Goal: Check status: Check status

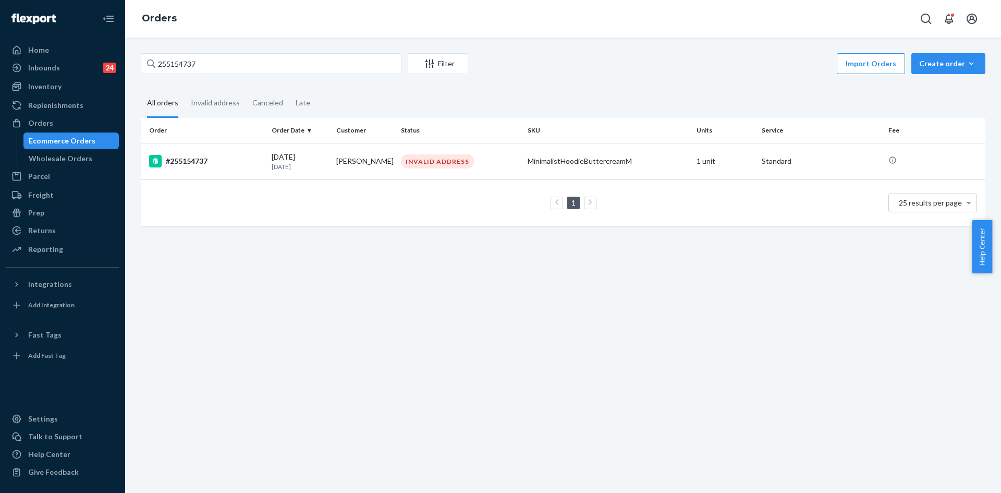
click at [185, 66] on input "255154737" at bounding box center [271, 63] width 261 height 21
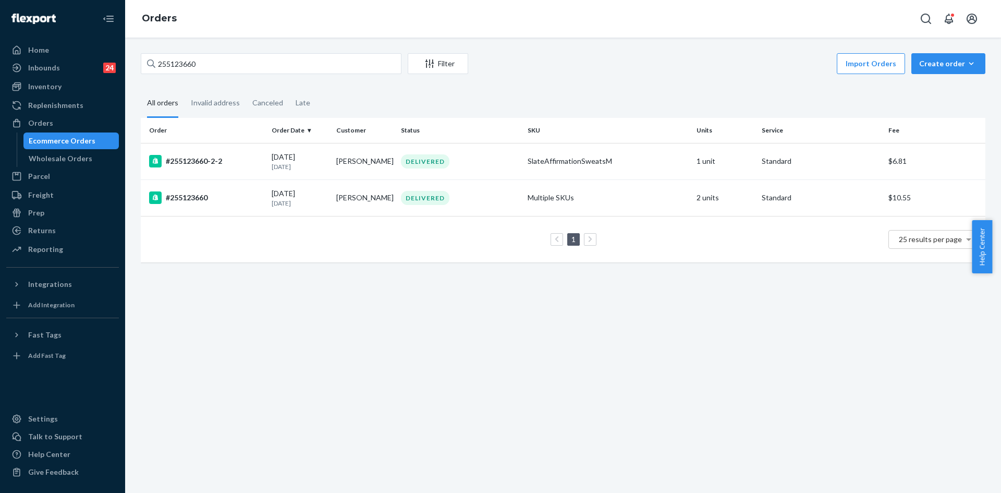
type input "255123660"
click at [342, 208] on td "[PERSON_NAME]" at bounding box center [364, 197] width 65 height 36
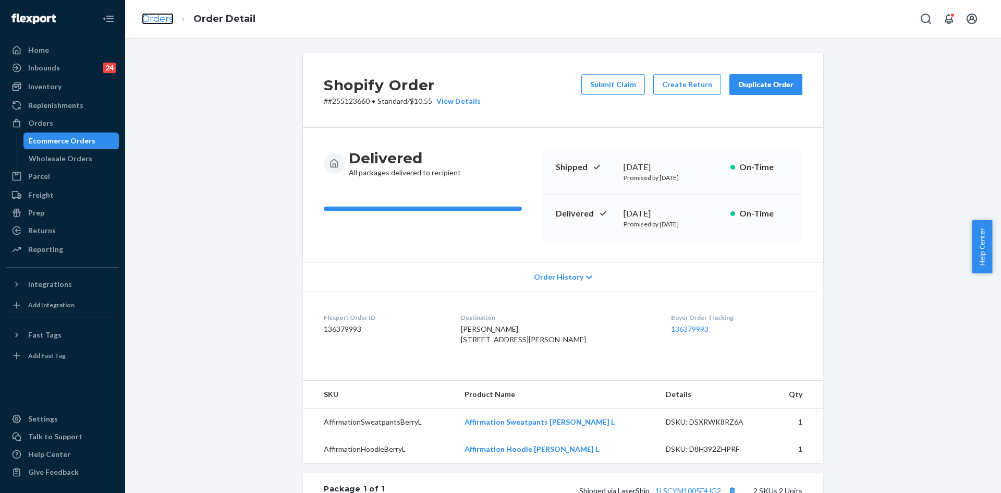
click at [149, 13] on link "Orders" at bounding box center [158, 18] width 32 height 11
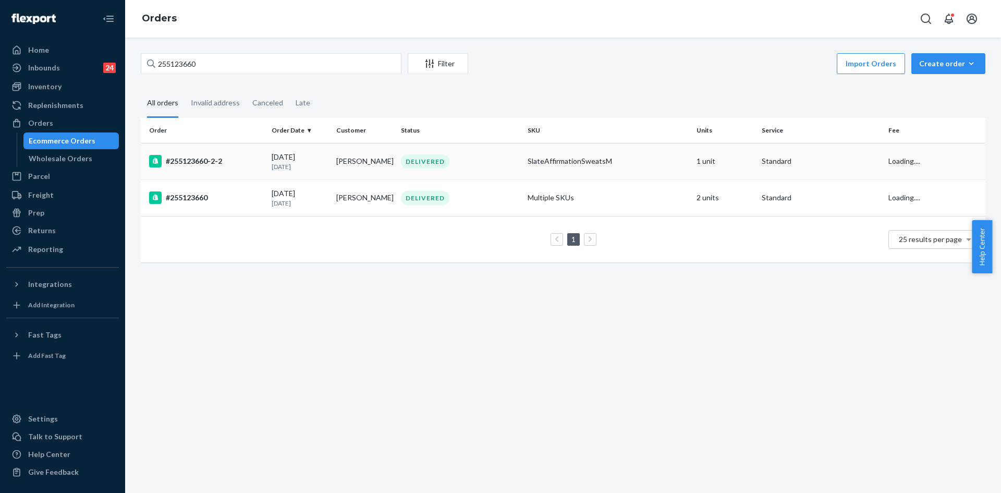
click at [356, 160] on td "[PERSON_NAME]" at bounding box center [364, 161] width 65 height 36
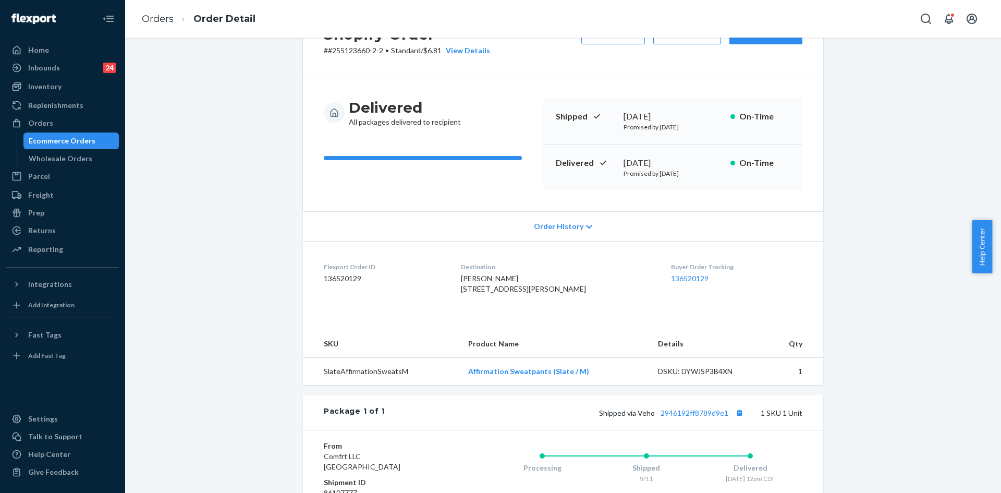
scroll to position [42, 0]
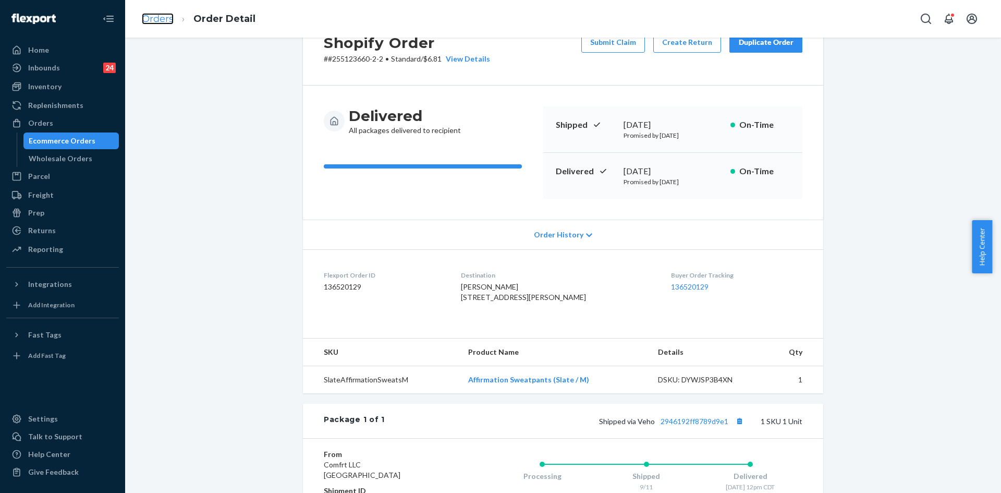
click at [165, 16] on link "Orders" at bounding box center [158, 18] width 32 height 11
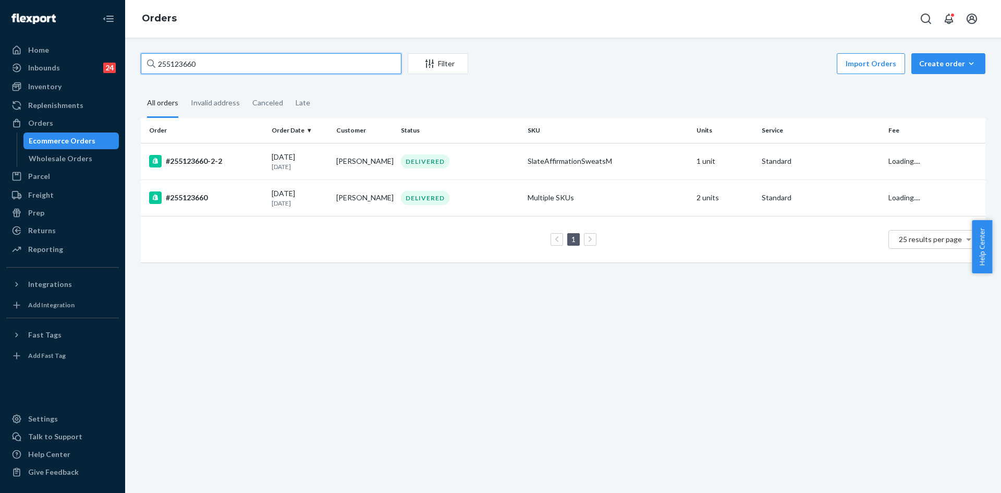
click at [176, 59] on input "255123660" at bounding box center [271, 63] width 261 height 21
paste input "244319"
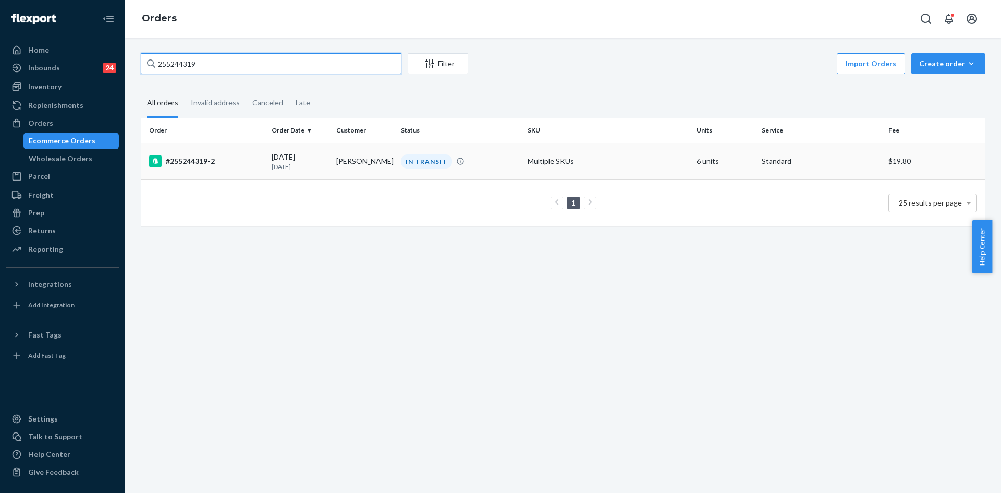
type input "255244319"
click at [245, 162] on div "#255244319-2" at bounding box center [206, 161] width 114 height 13
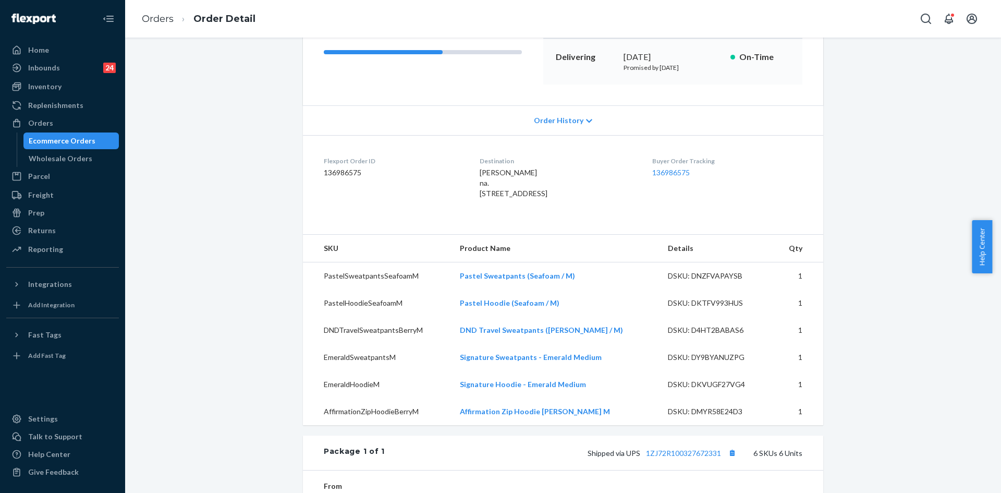
scroll to position [115, 0]
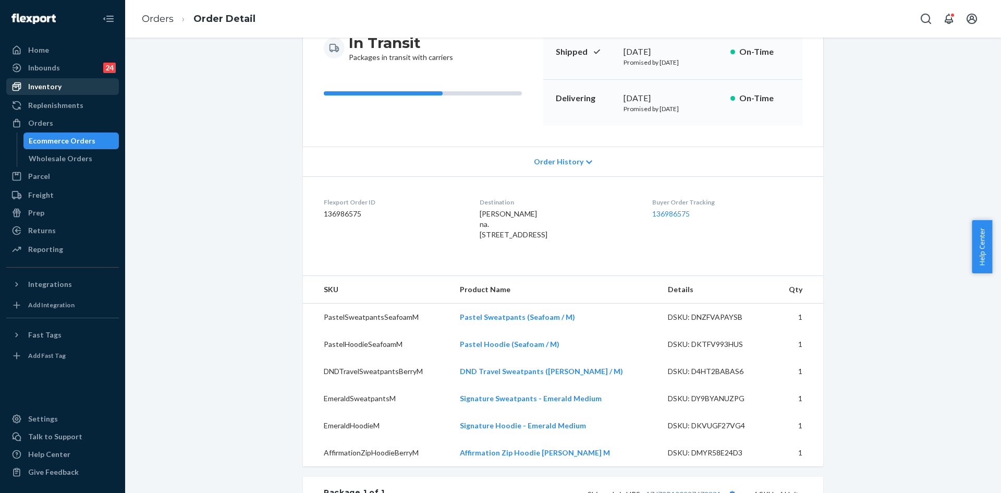
click at [48, 89] on div "Inventory" at bounding box center [44, 86] width 33 height 10
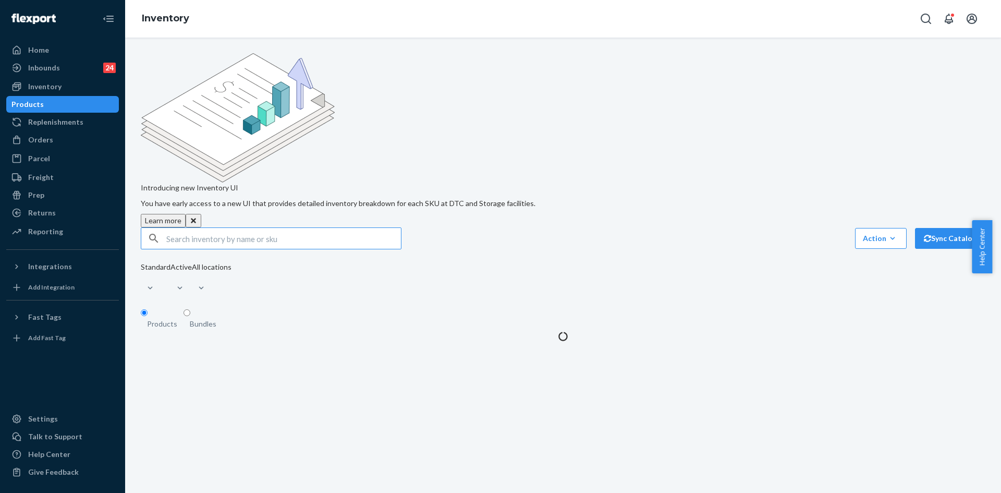
click at [199, 228] on input "text" at bounding box center [283, 238] width 235 height 21
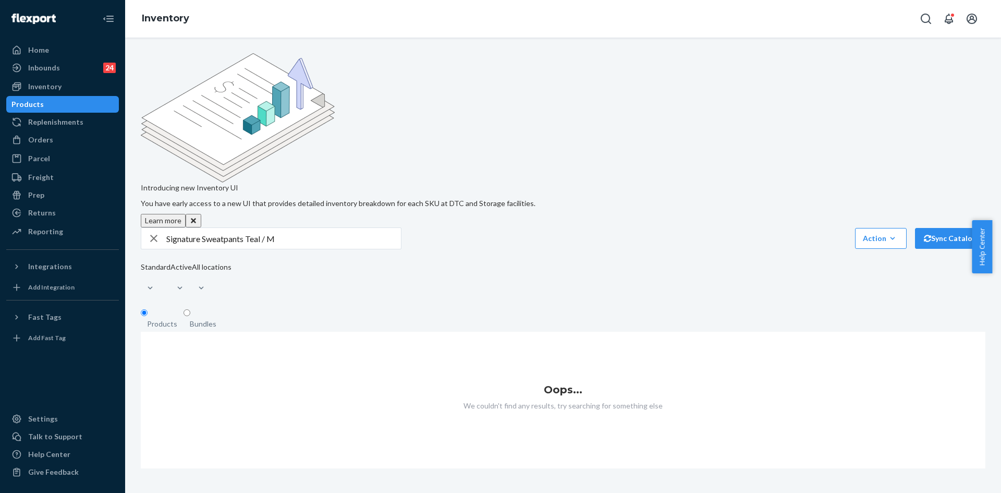
click at [253, 228] on input "Signature Sweatpants Teal / M" at bounding box center [283, 238] width 235 height 21
type input "Signature Sweatpants Emerald / M"
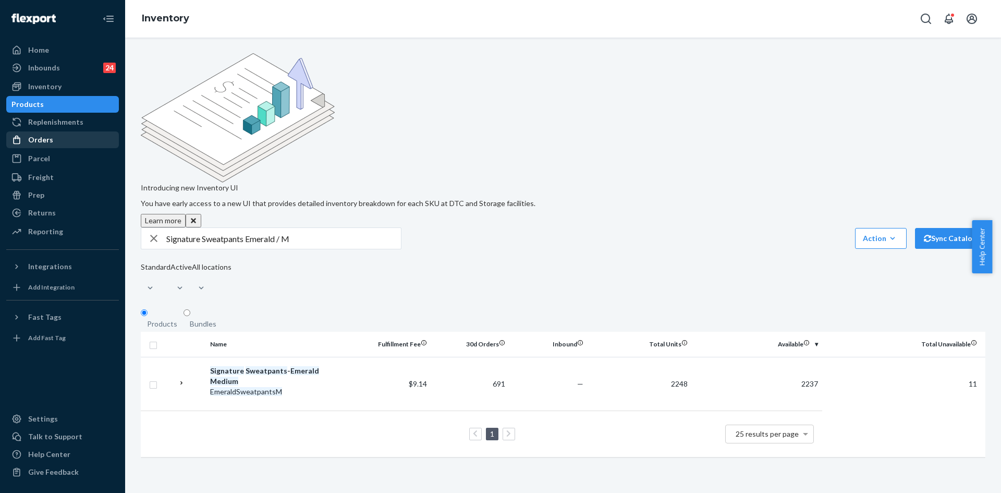
click at [56, 136] on div "Orders" at bounding box center [62, 139] width 111 height 15
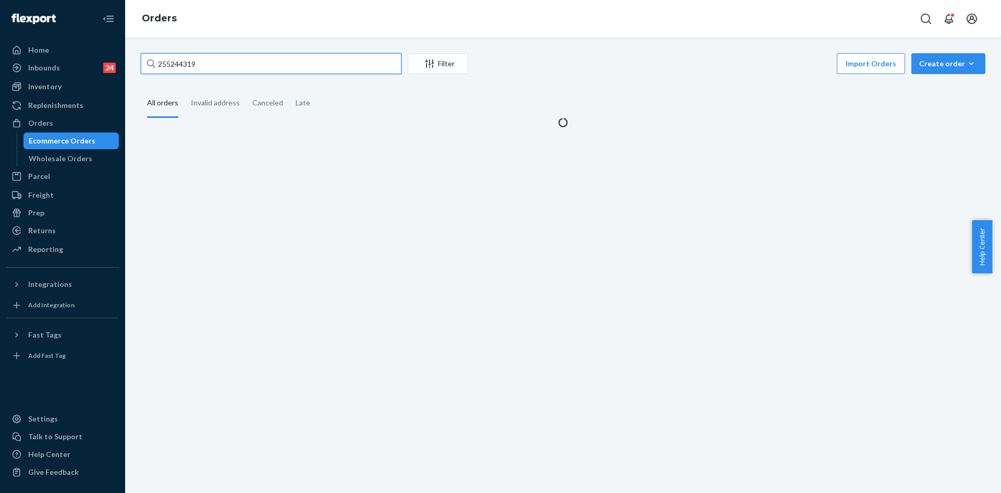
click at [173, 60] on input "255244319" at bounding box center [271, 63] width 261 height 21
paste input "176724"
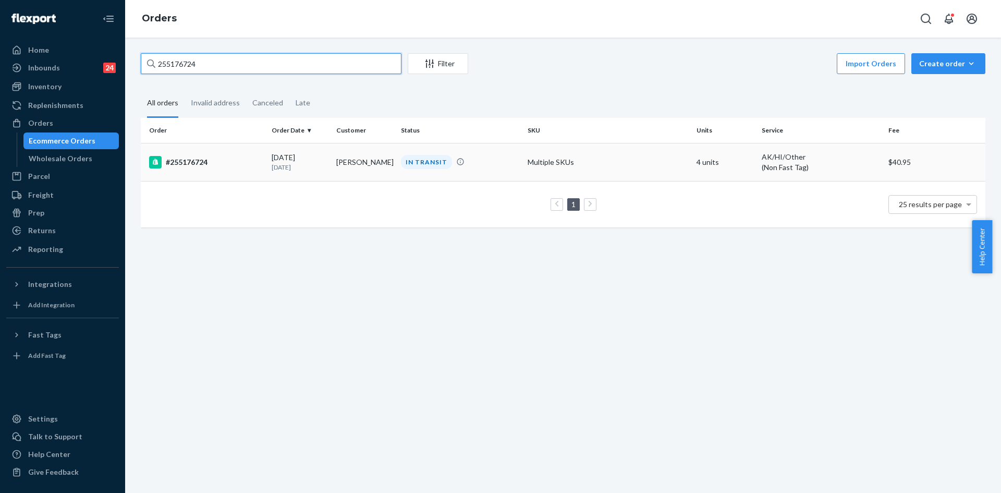
type input "255176724"
click at [283, 171] on p "[DATE]" at bounding box center [300, 167] width 56 height 9
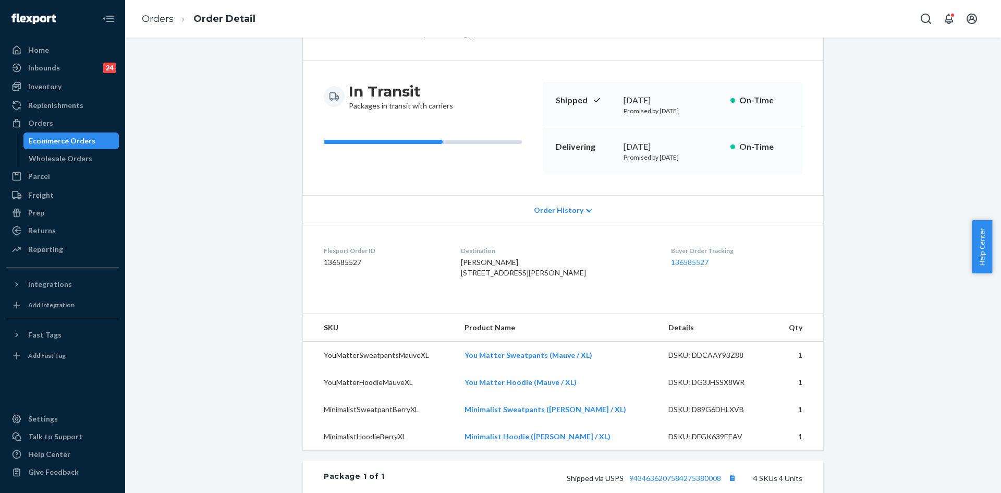
scroll to position [104, 0]
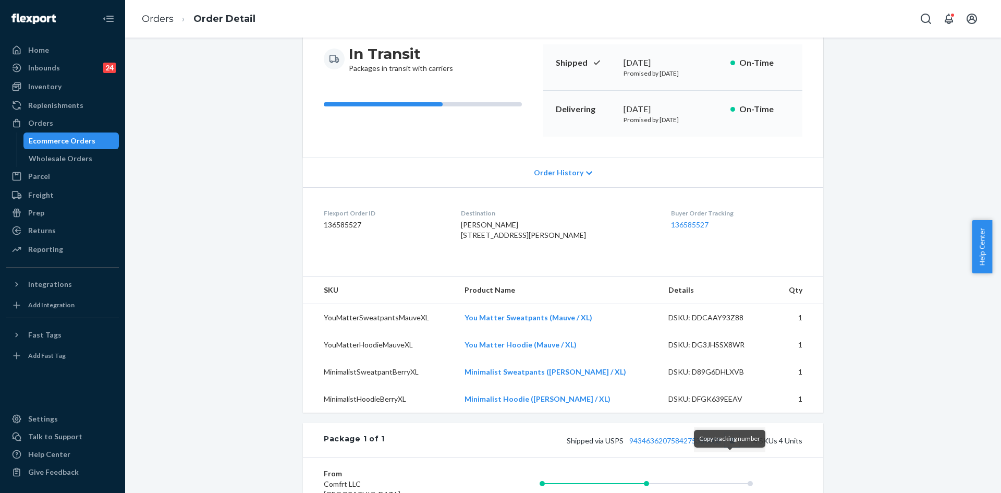
click at [732, 447] on button "Copy tracking number" at bounding box center [732, 440] width 14 height 14
click at [145, 14] on link "Orders" at bounding box center [158, 18] width 32 height 11
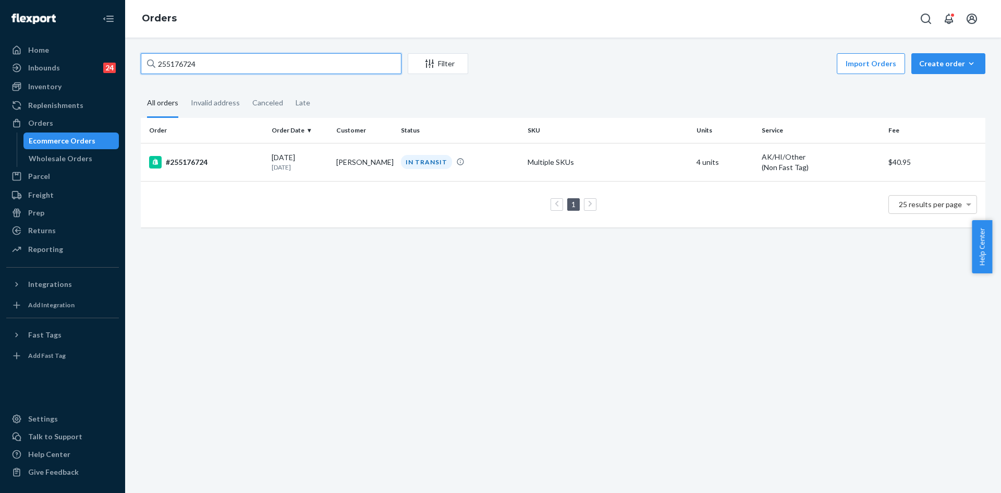
click at [177, 69] on input "255176724" at bounding box center [271, 63] width 261 height 21
paste input "2901166"
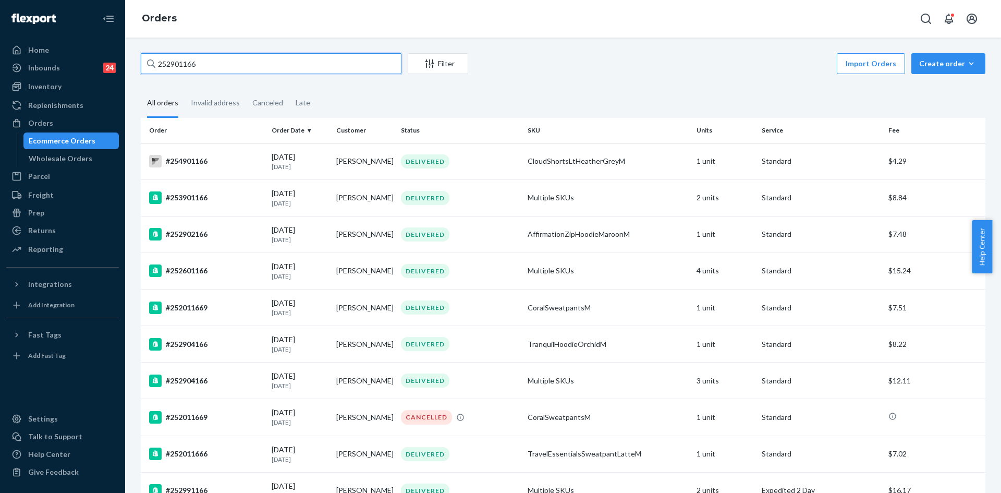
type input "252901166"
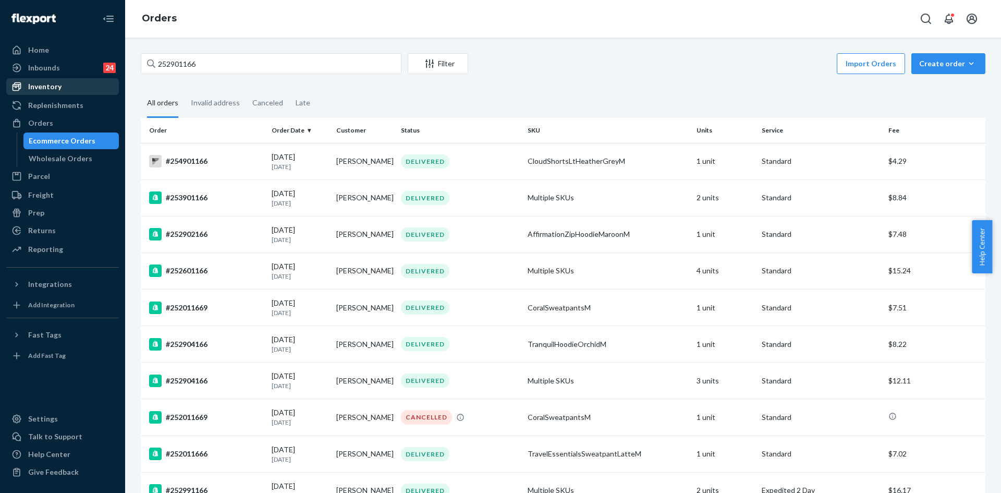
click at [53, 84] on div "Inventory" at bounding box center [44, 86] width 33 height 10
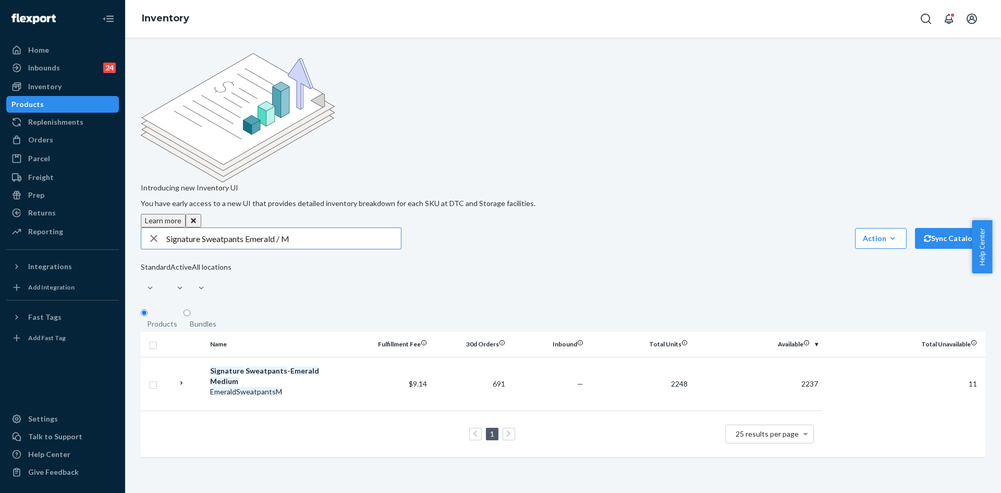
drag, startPoint x: 291, startPoint y: 154, endPoint x: 165, endPoint y: 144, distance: 126.5
click at [165, 228] on div "Signature Sweatpants Emerald / M" at bounding box center [271, 238] width 260 height 21
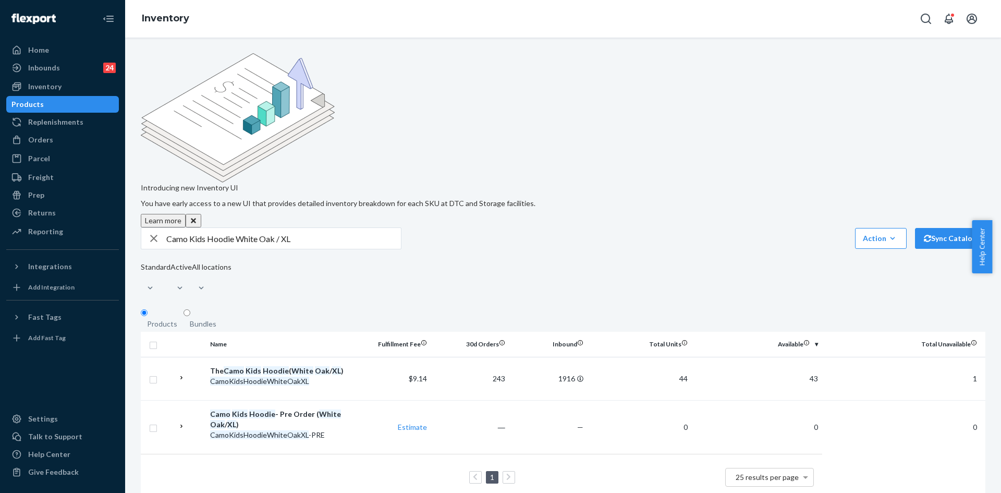
click at [224, 228] on input "Camo Kids Hoodie White Oak / XL" at bounding box center [283, 238] width 235 height 21
type input "Camo Kids Sweatpants White Oak / XL"
